Goal: Find specific page/section: Find specific page/section

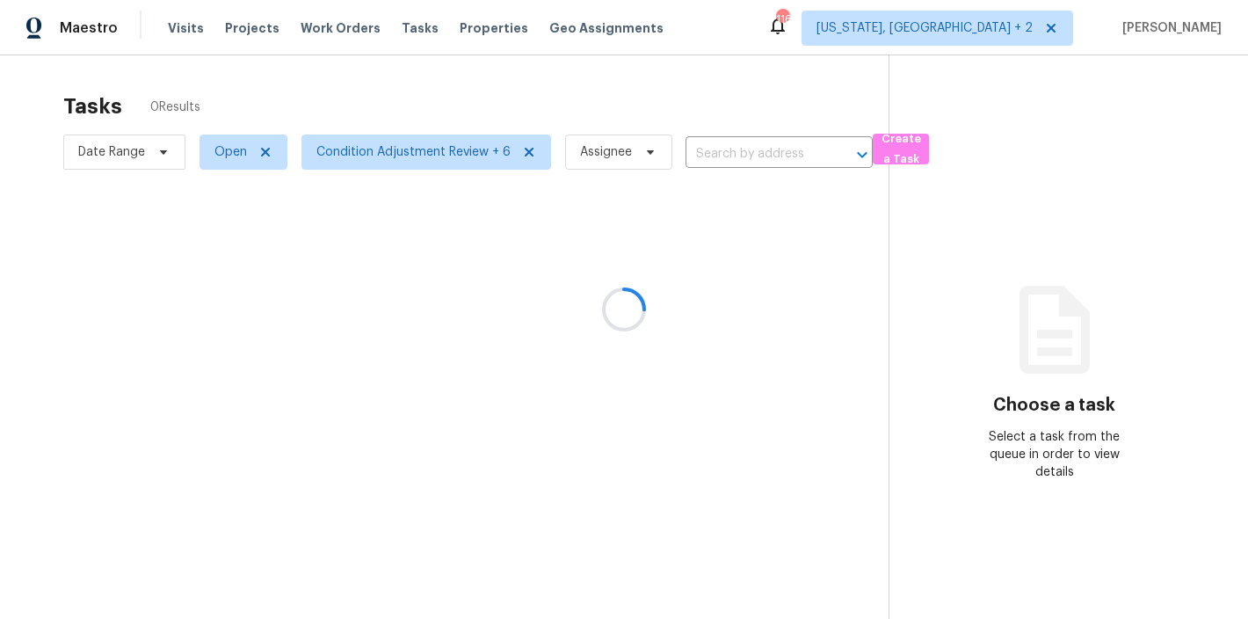
click at [766, 38] on div at bounding box center [624, 309] width 1248 height 619
click at [722, 50] on div "Maestro Visits Projects Work Orders Tasks Properties Geo Assignments 116 Washin…" at bounding box center [624, 27] width 1248 height 55
click at [366, 73] on div "Tasks 0 Results Date Range Open Condition Adjustment Review + 6 Assignee ​ Crea…" at bounding box center [624, 364] width 1248 height 619
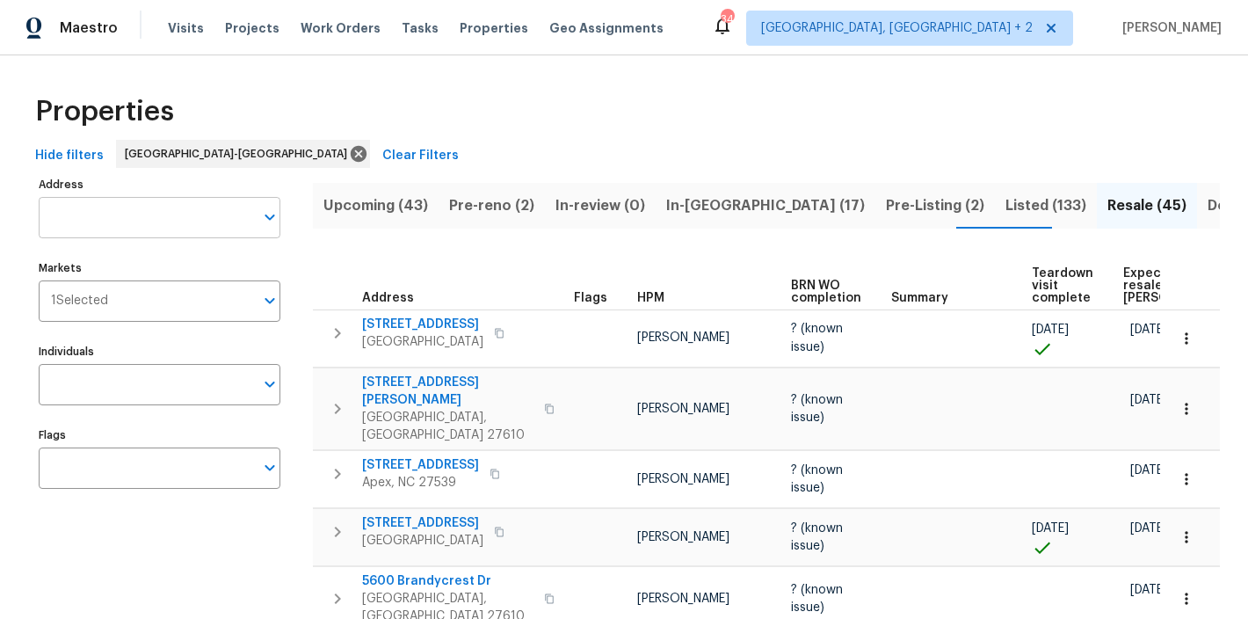
click at [110, 237] on body "Maestro Visits Projects Work Orders Tasks Properties Geo Assignments 34 Charles…" at bounding box center [624, 309] width 1248 height 619
click at [134, 233] on input "vestri" at bounding box center [146, 217] width 215 height 41
type input "a"
type input "vestrial"
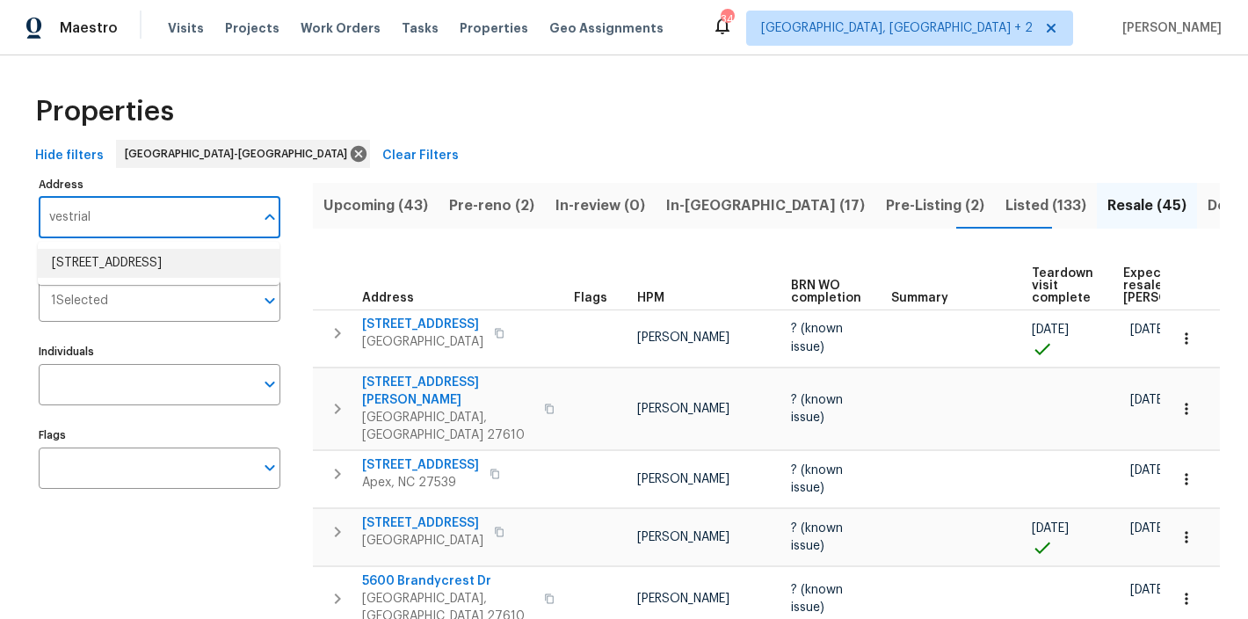
click at [145, 267] on li "16 Vestrial Ln Durham NC 27703" at bounding box center [159, 263] width 242 height 29
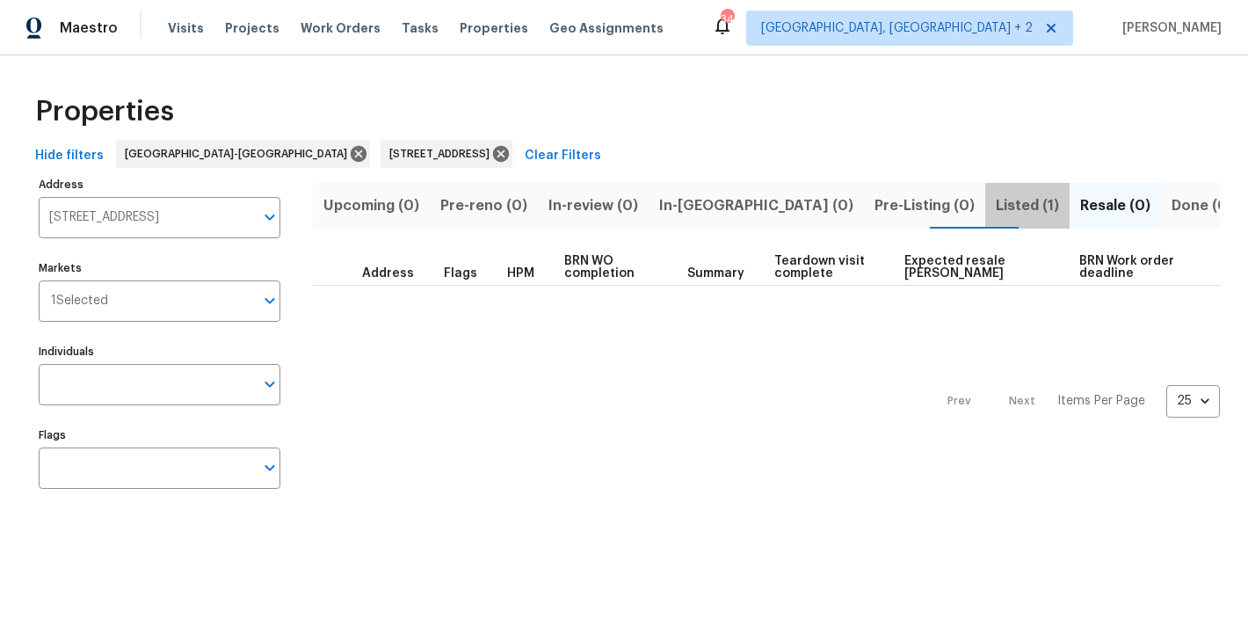
click at [996, 193] on span "Listed (1)" at bounding box center [1027, 205] width 63 height 25
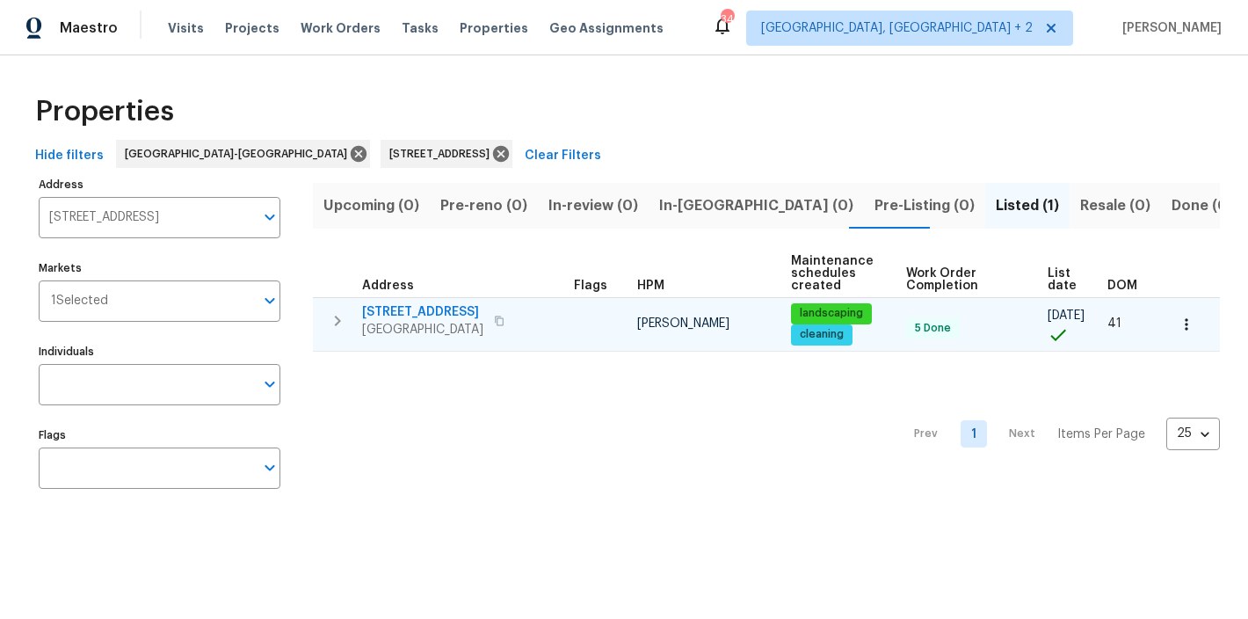
click at [388, 312] on span "16 Vestrial Ln" at bounding box center [422, 312] width 121 height 18
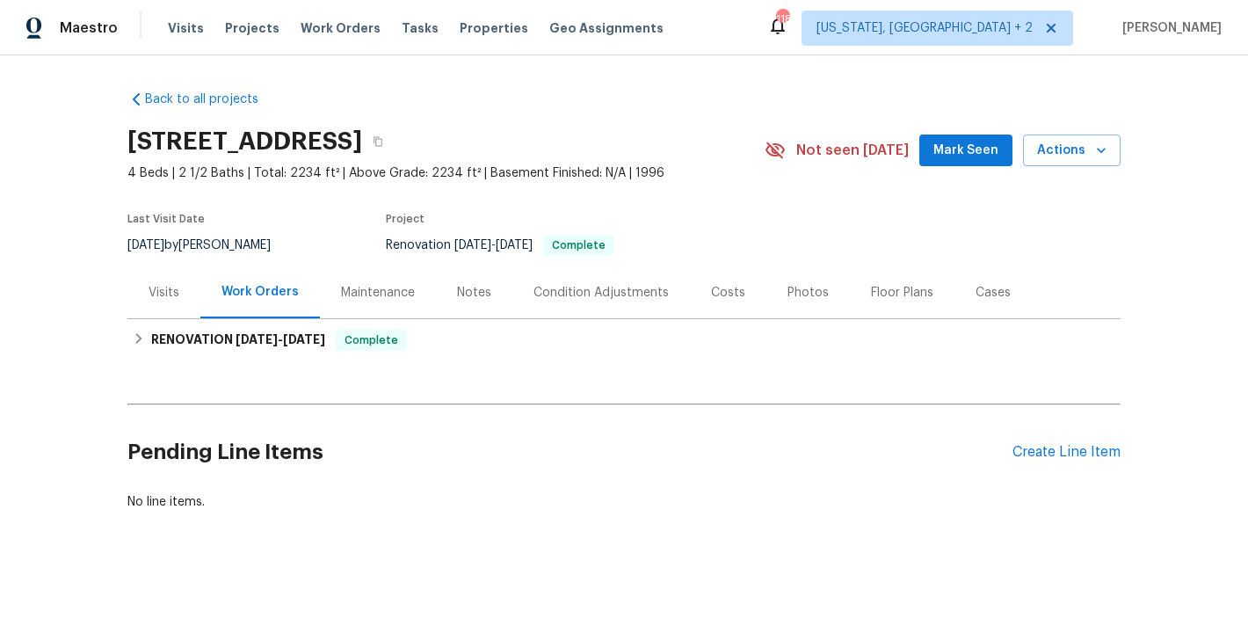
click at [802, 290] on div "Photos" at bounding box center [808, 293] width 41 height 18
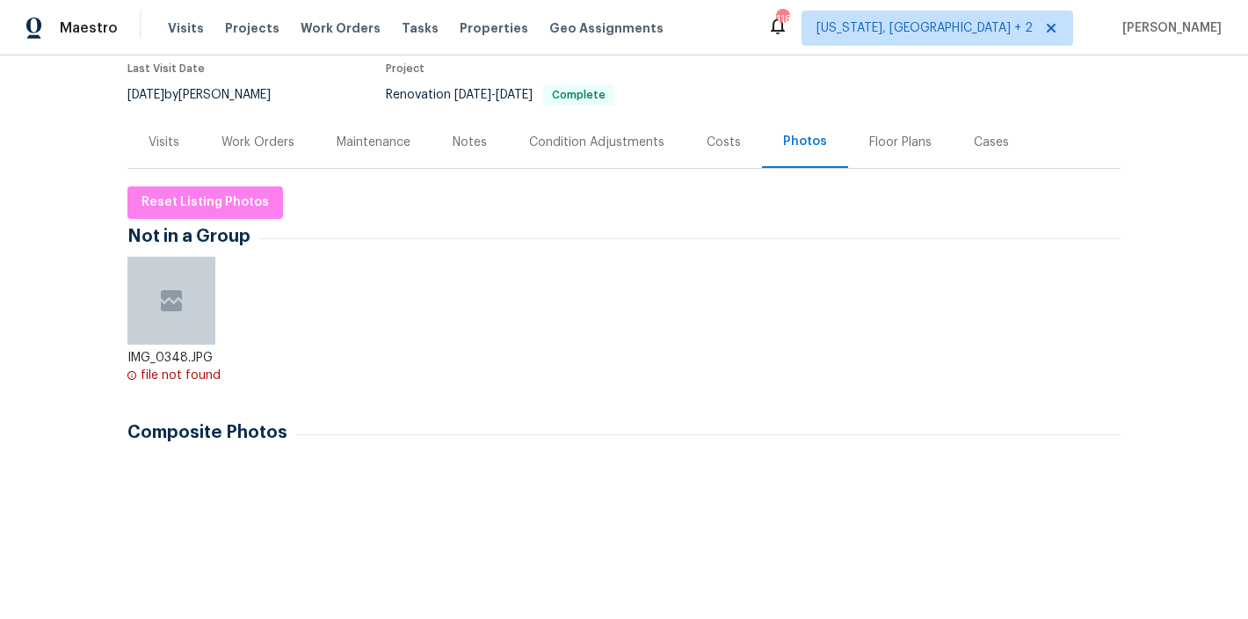
scroll to position [315, 0]
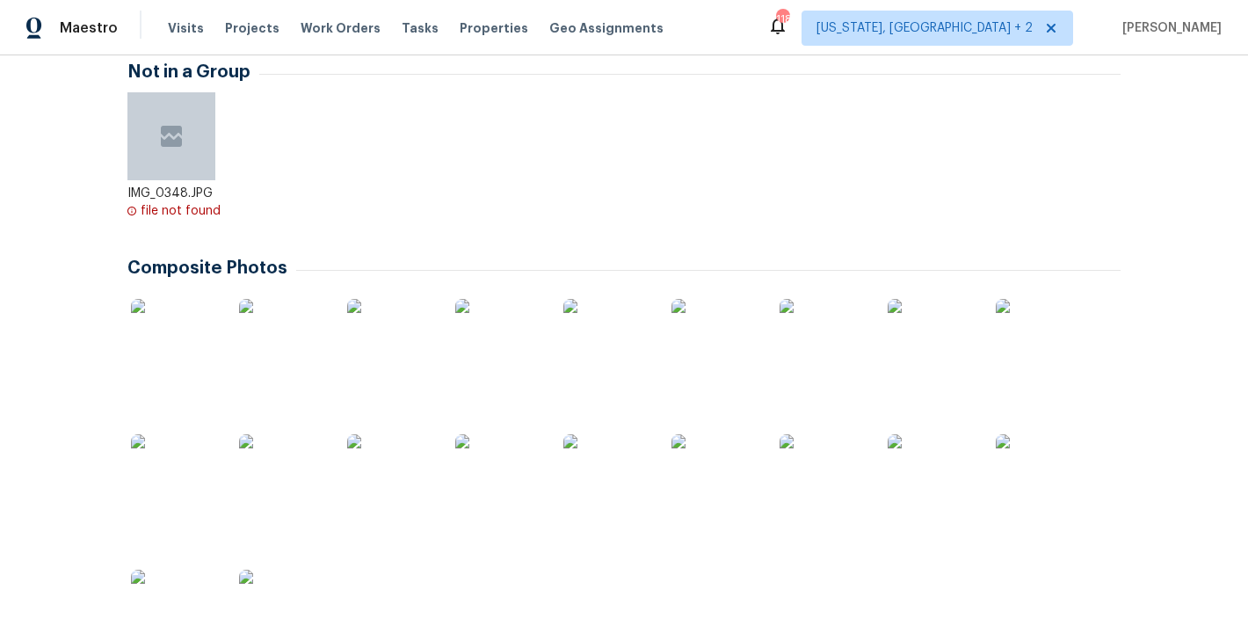
click at [210, 334] on img at bounding box center [175, 343] width 88 height 88
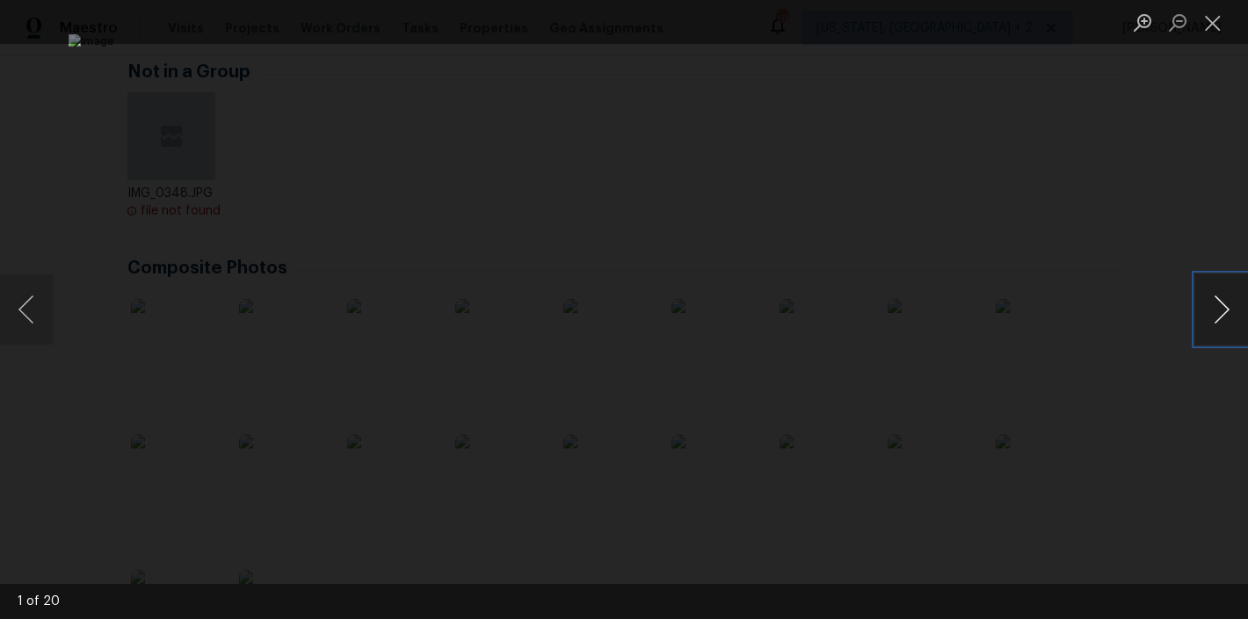
click at [1217, 306] on button "Next image" at bounding box center [1221, 309] width 53 height 70
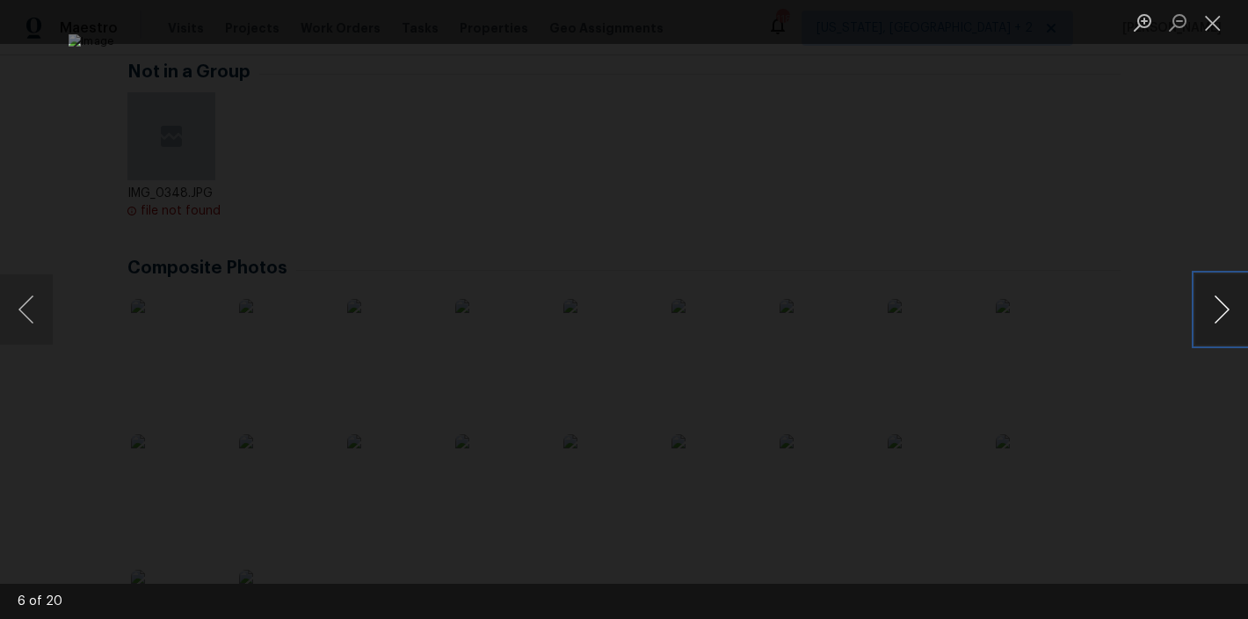
click at [1217, 306] on button "Next image" at bounding box center [1221, 309] width 53 height 70
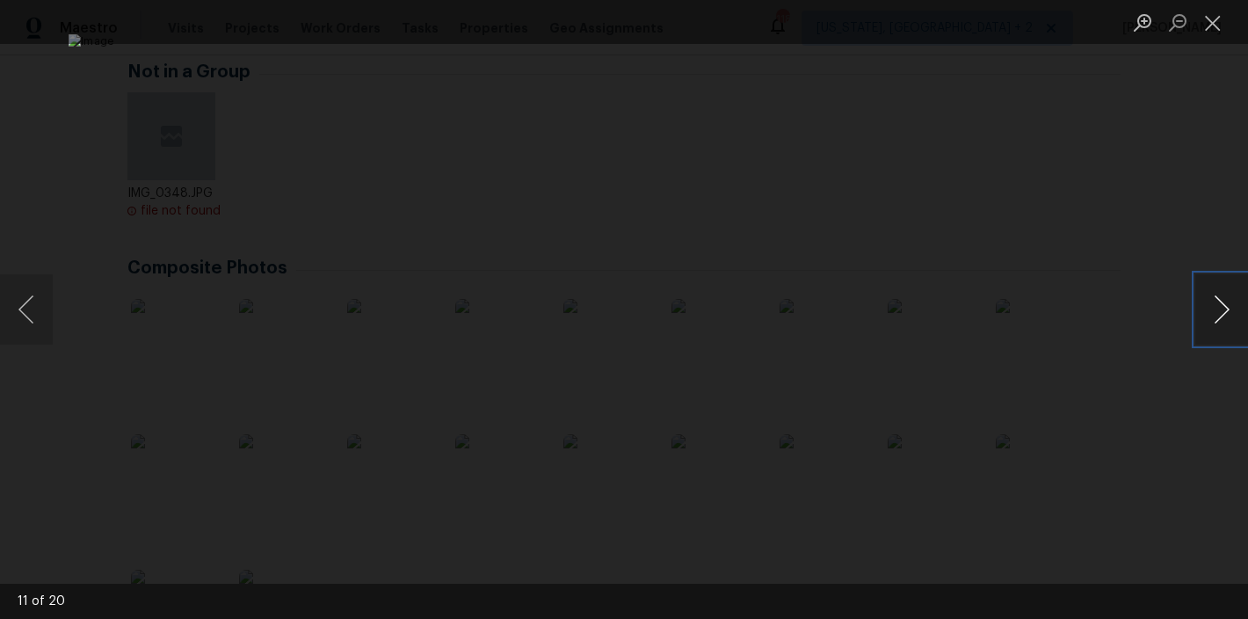
click at [1217, 306] on button "Next image" at bounding box center [1221, 309] width 53 height 70
click at [33, 306] on button "Previous image" at bounding box center [26, 309] width 53 height 70
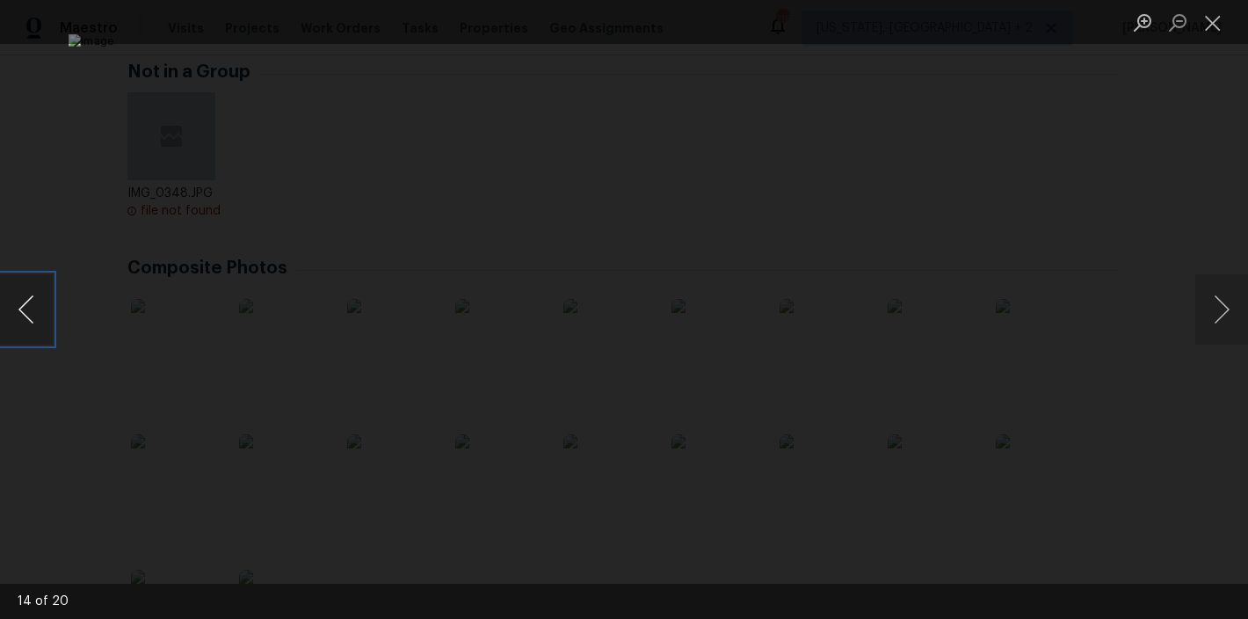
click at [33, 306] on button "Previous image" at bounding box center [26, 309] width 53 height 70
click at [1222, 309] on button "Next image" at bounding box center [1221, 309] width 53 height 70
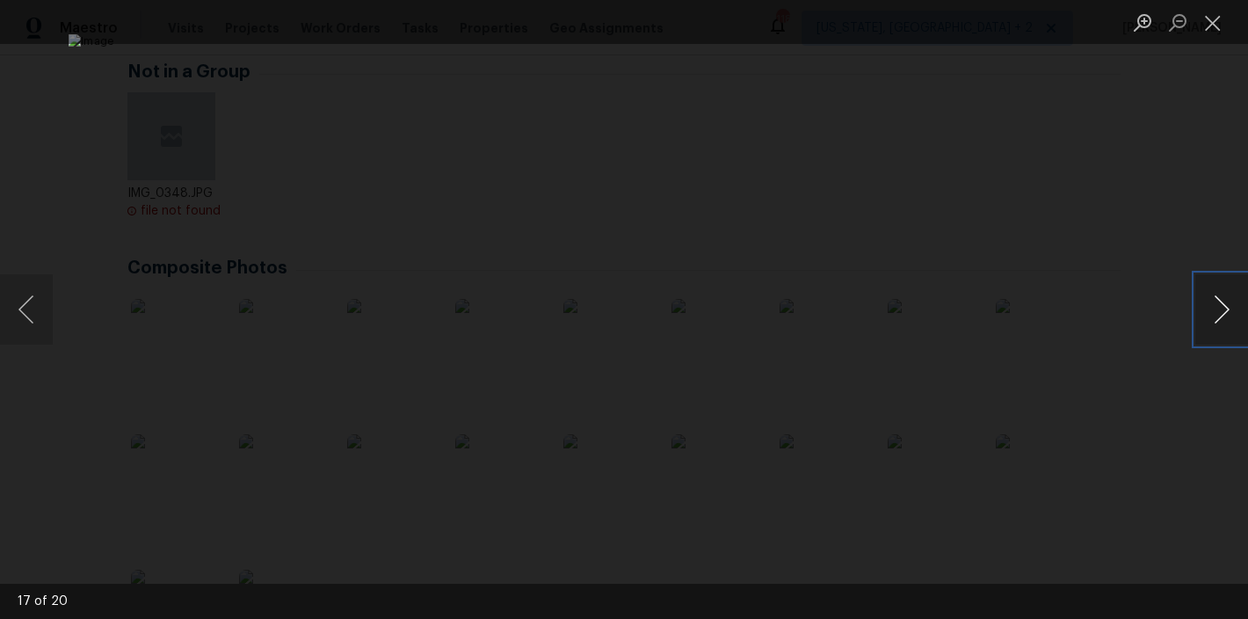
click at [1222, 309] on button "Next image" at bounding box center [1221, 309] width 53 height 70
click at [22, 294] on button "Previous image" at bounding box center [26, 309] width 53 height 70
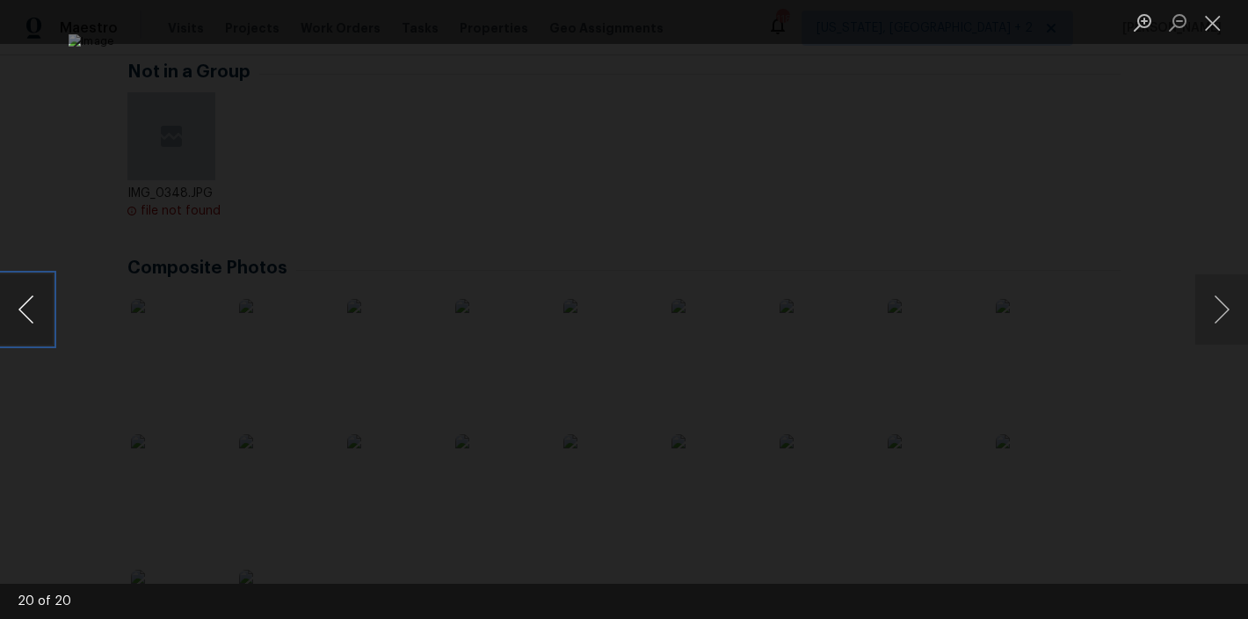
click at [22, 294] on button "Previous image" at bounding box center [26, 309] width 53 height 70
click at [1214, 27] on button "Close lightbox" at bounding box center [1212, 22] width 35 height 31
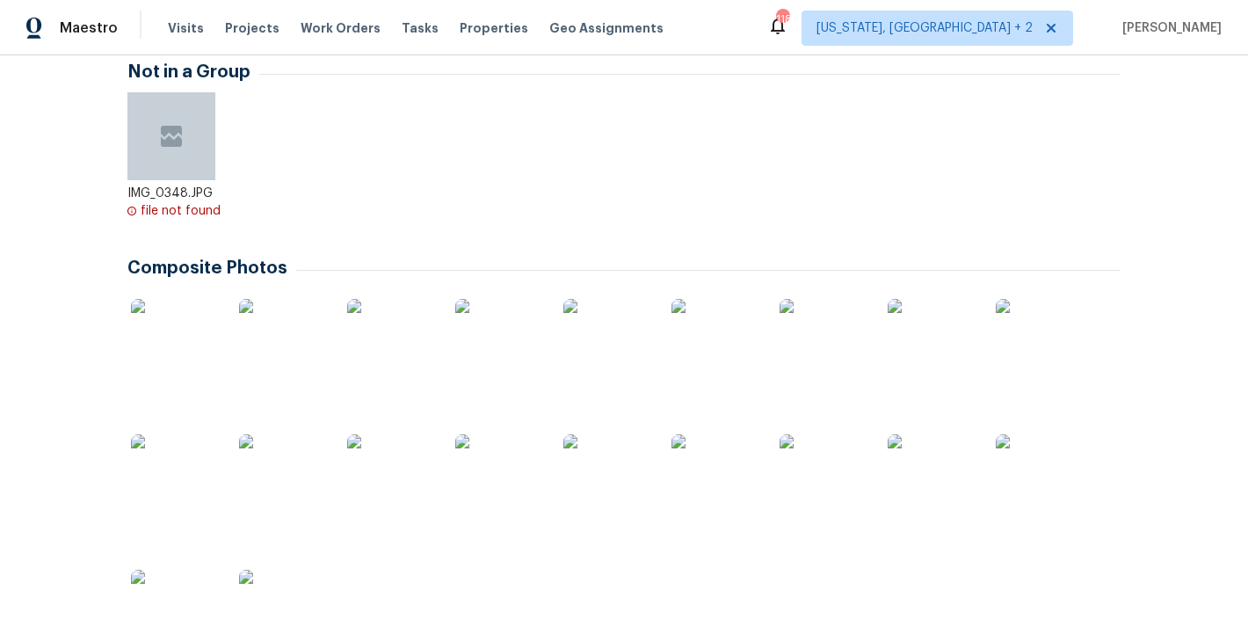
click at [420, 196] on div "IMG_0348.JPG file not found" at bounding box center [623, 171] width 993 height 158
click at [701, 20] on div "Maestro Visits Projects Work Orders Tasks Properties Geo Assignments 118 Washin…" at bounding box center [624, 27] width 1248 height 55
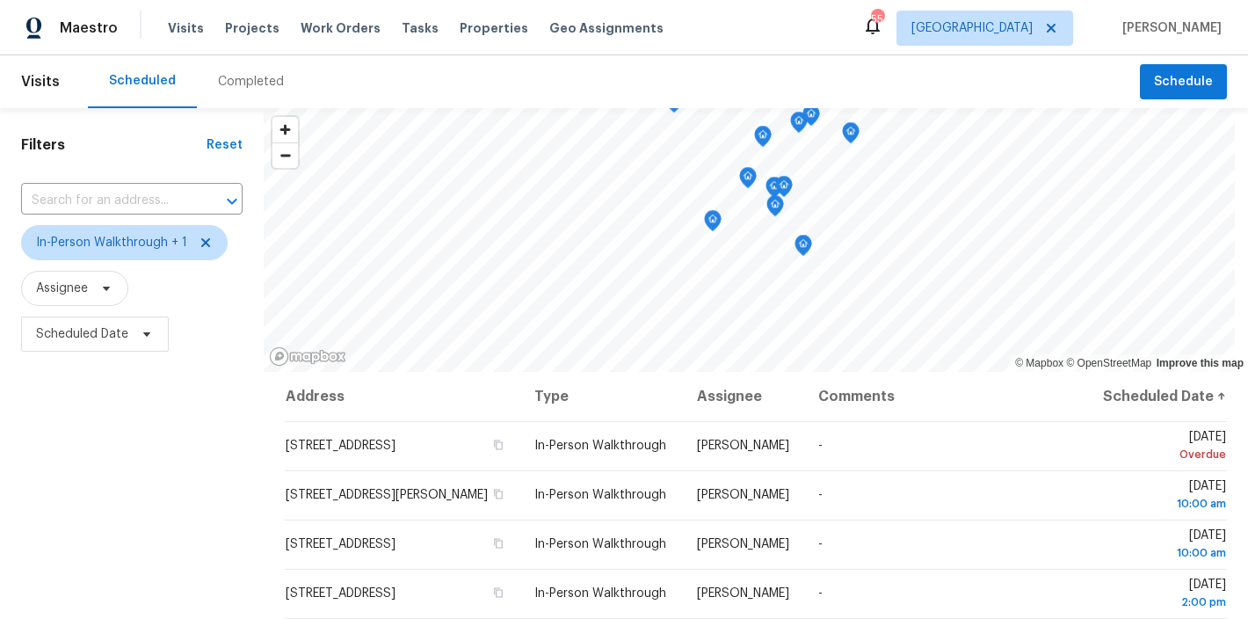
scroll to position [456, 0]
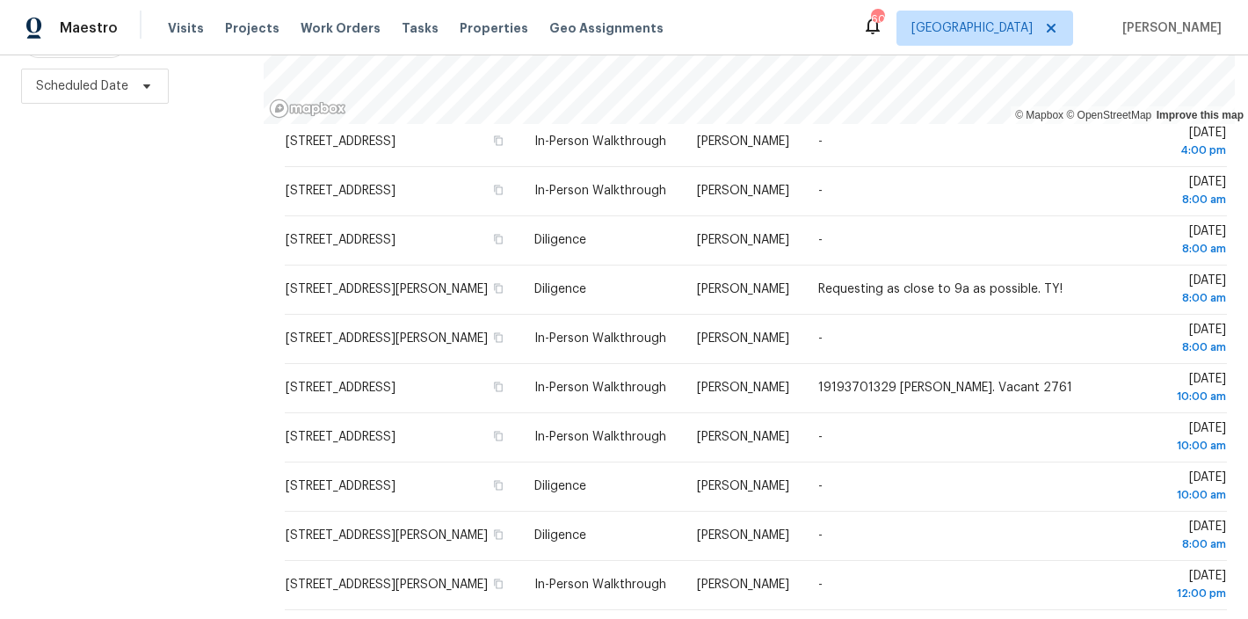
scroll to position [386, 0]
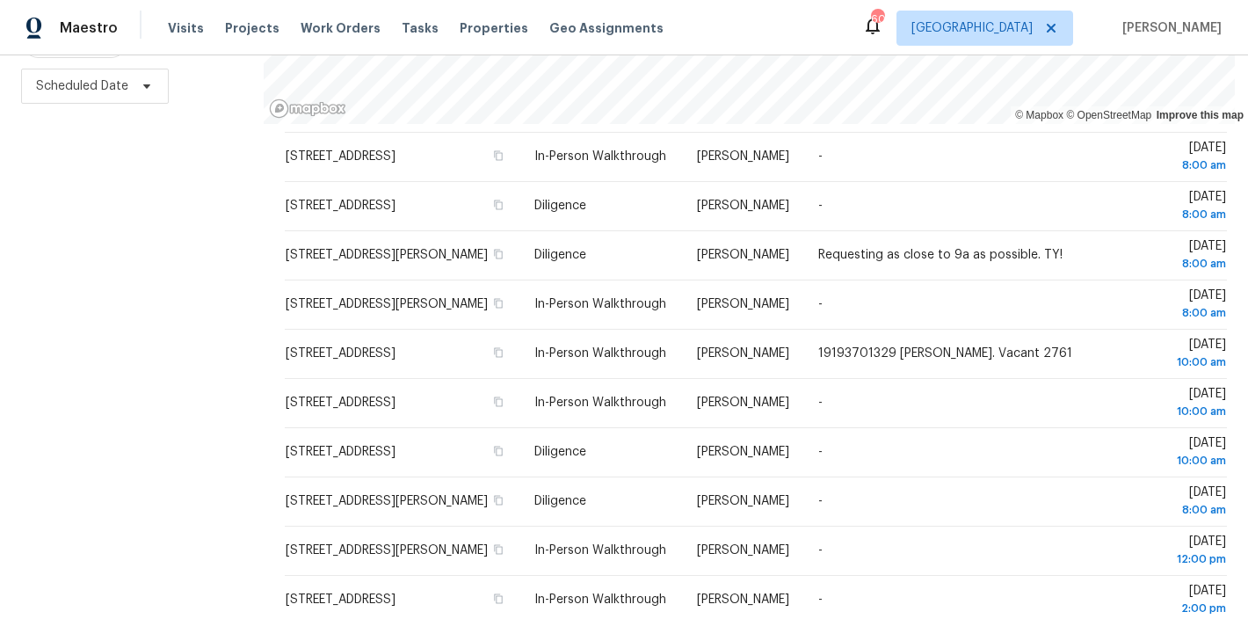
click at [154, 231] on div "Filters Reset ​ In-Person Walkthrough + 1 Assignee Scheduled Date" at bounding box center [132, 239] width 264 height 759
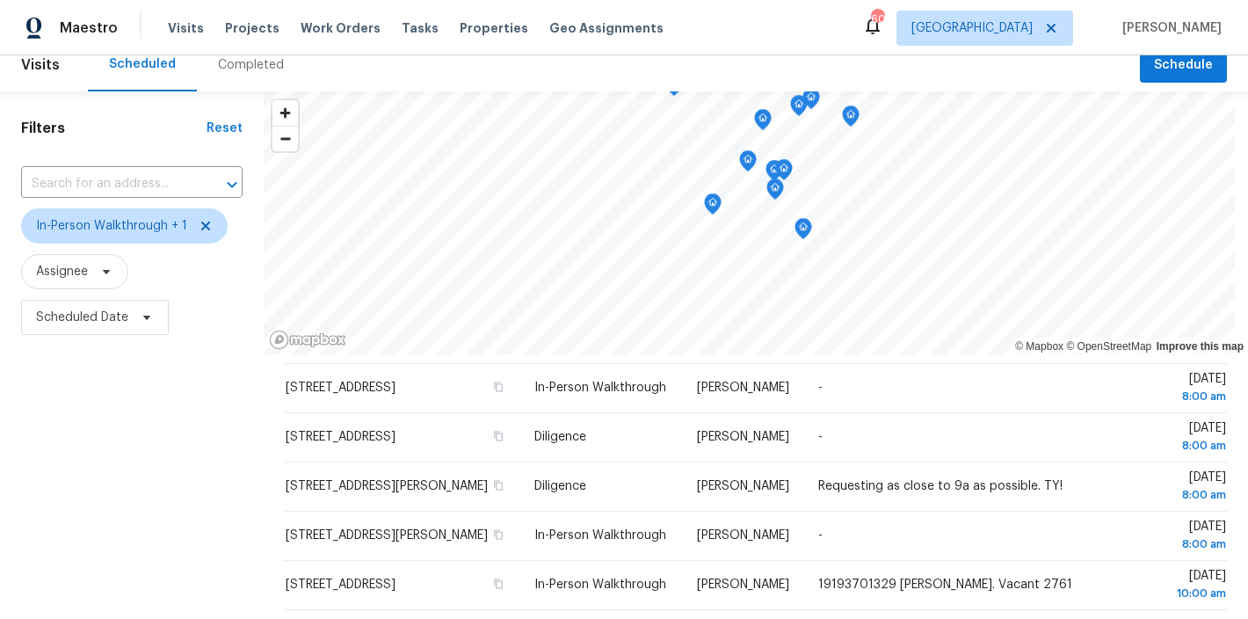
scroll to position [0, 0]
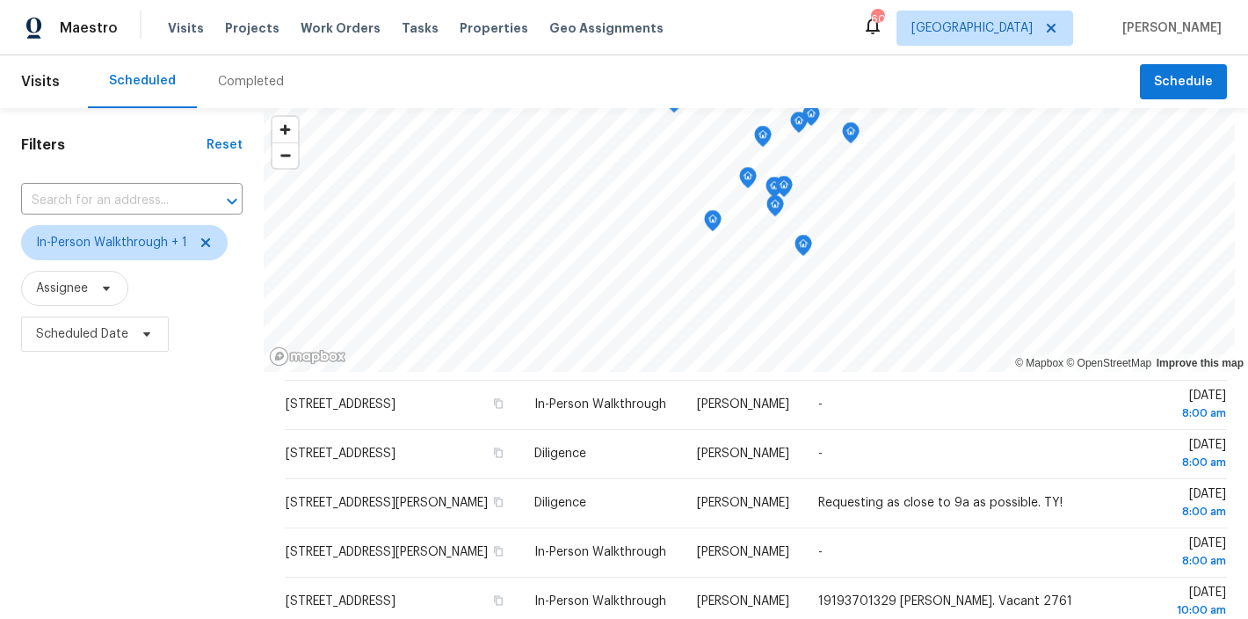
click at [437, 71] on div "Scheduled Completed" at bounding box center [614, 81] width 1052 height 53
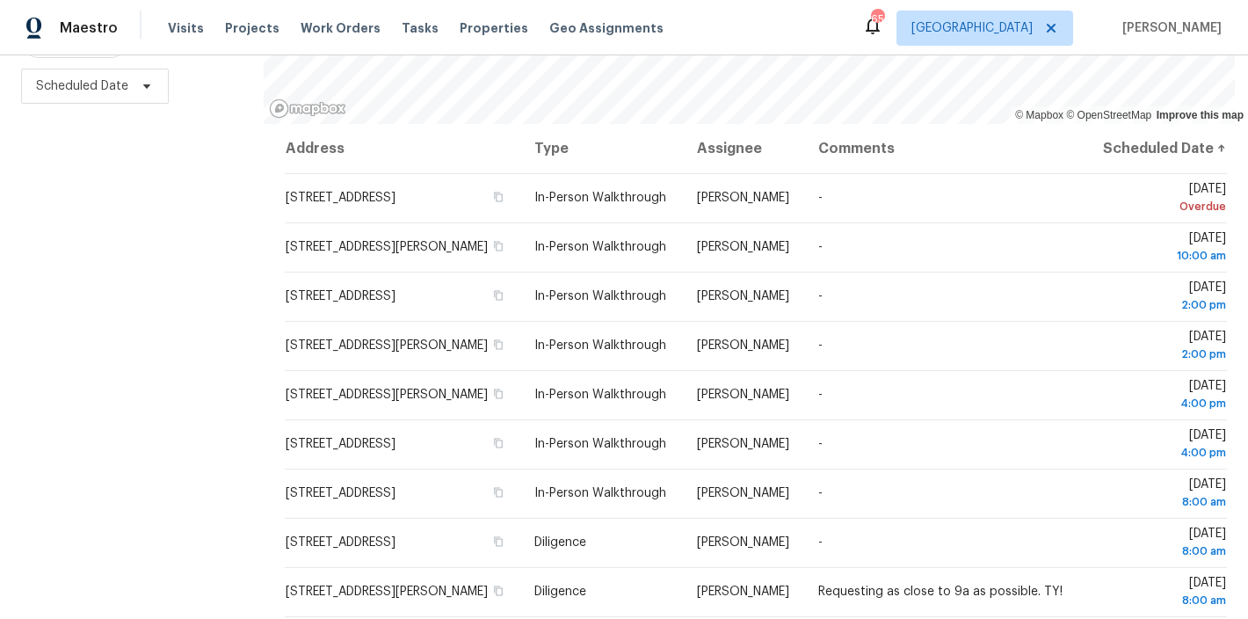
click at [87, 336] on div "Filters Reset ​ In-Person Walkthrough + 1 Assignee Scheduled Date" at bounding box center [132, 239] width 264 height 759
